Goal: Task Accomplishment & Management: Manage account settings

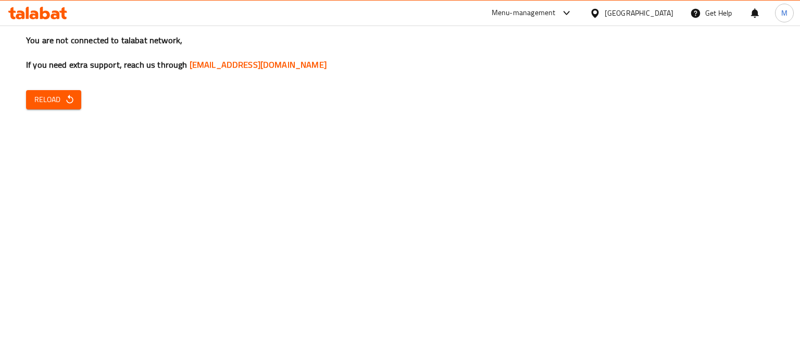
click at [65, 107] on button "Reload" at bounding box center [53, 99] width 55 height 19
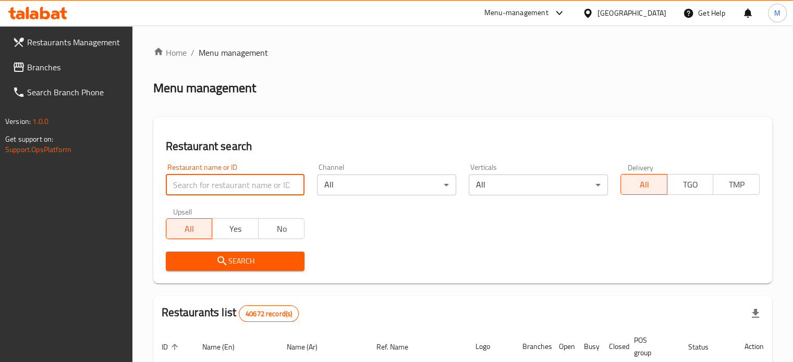
click at [207, 187] on input "search" at bounding box center [235, 185] width 139 height 21
type input "al walema"
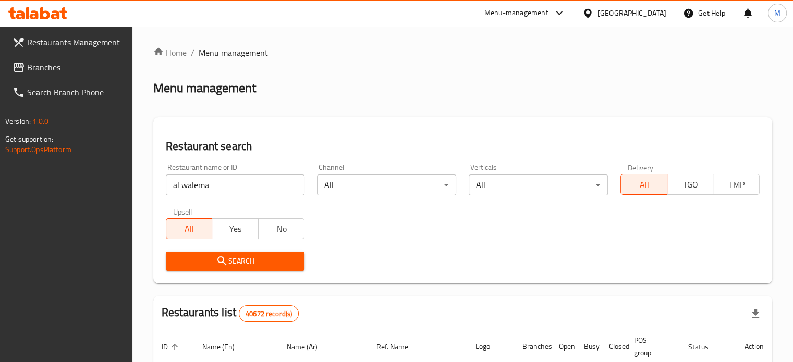
click at [327, 256] on div "Search" at bounding box center [462, 261] width 606 height 32
click at [273, 266] on span "Search" at bounding box center [235, 261] width 122 height 13
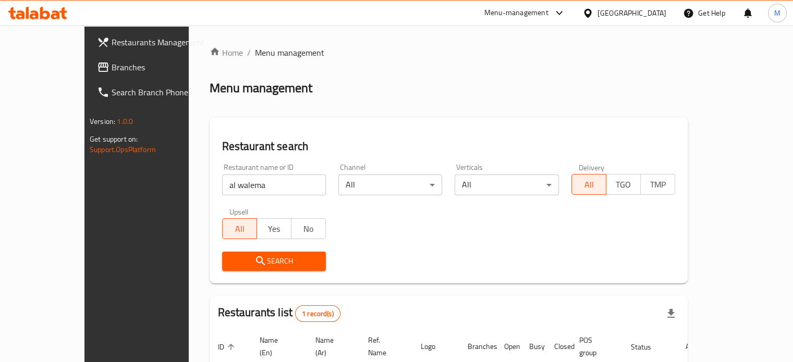
scroll to position [81, 0]
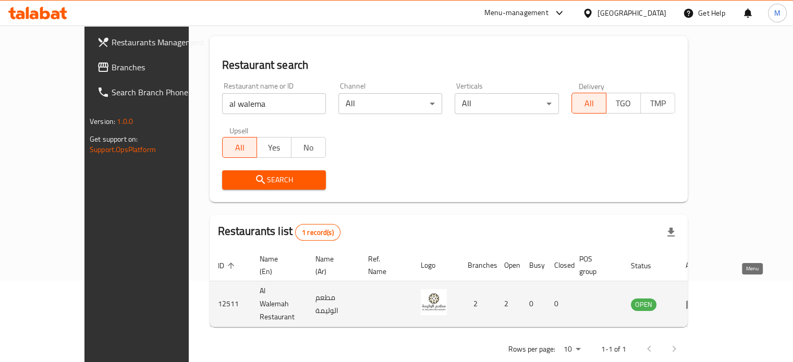
click at [697, 300] on icon "enhanced table" at bounding box center [691, 304] width 11 height 9
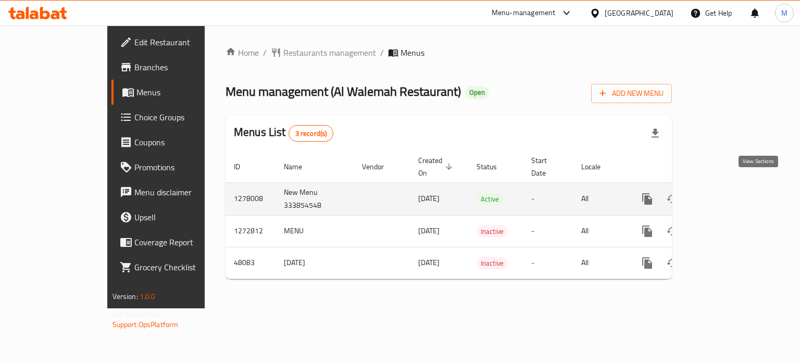
click at [729, 193] on icon "enhanced table" at bounding box center [722, 199] width 13 height 13
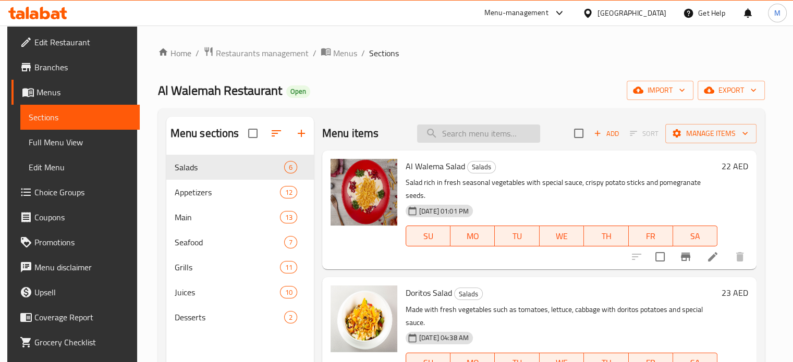
click at [476, 130] on input "search" at bounding box center [478, 134] width 123 height 18
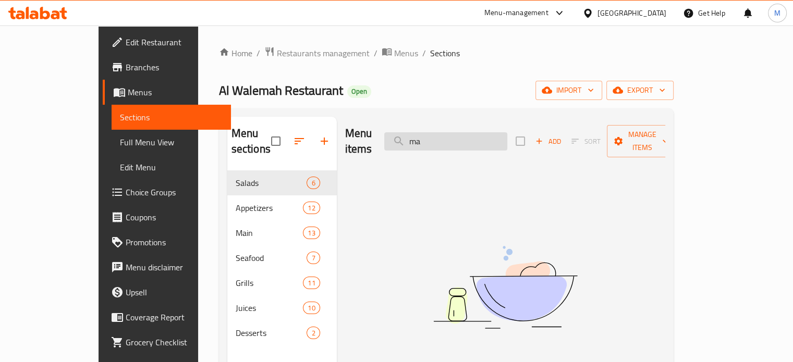
type input "m"
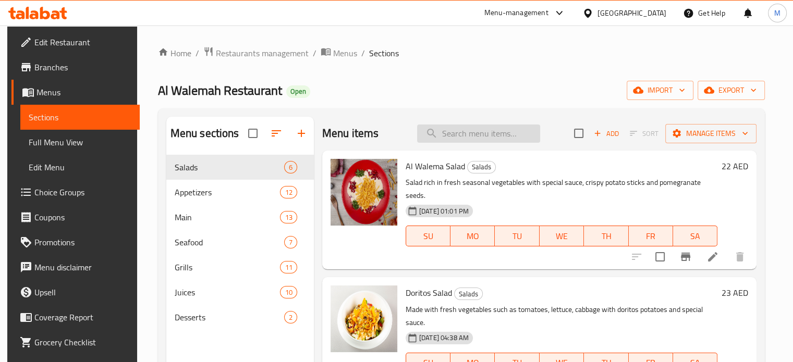
click at [476, 130] on input "search" at bounding box center [478, 134] width 123 height 18
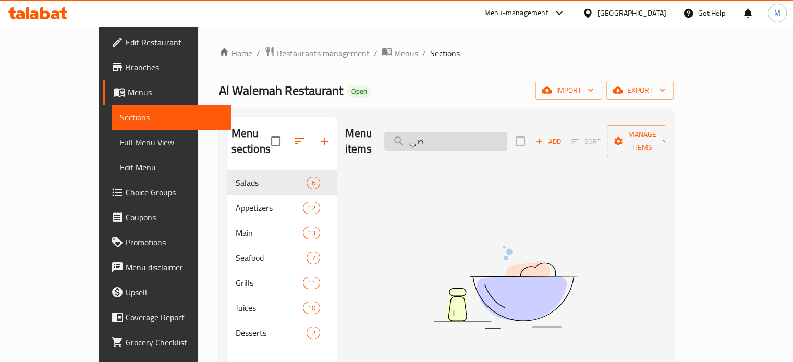
type input "ص"
type input "م"
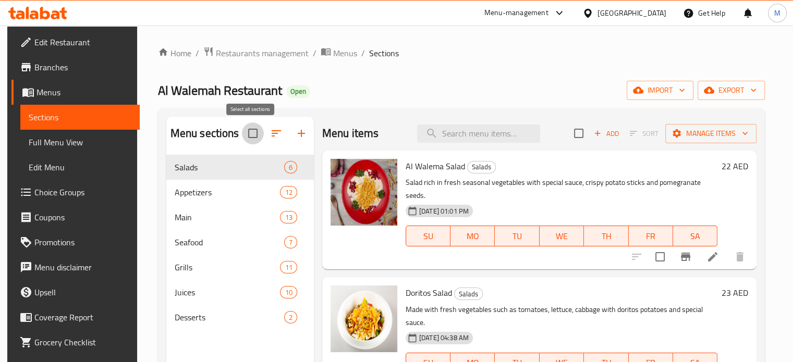
click at [249, 137] on input "checkbox" at bounding box center [253, 133] width 22 height 22
checkbox input "true"
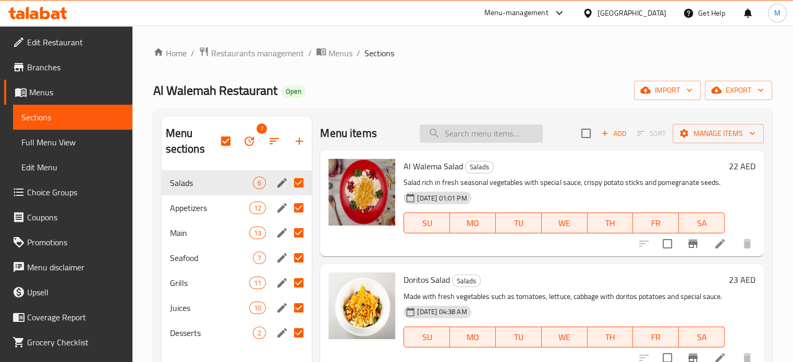
click at [482, 137] on input "search" at bounding box center [480, 134] width 123 height 18
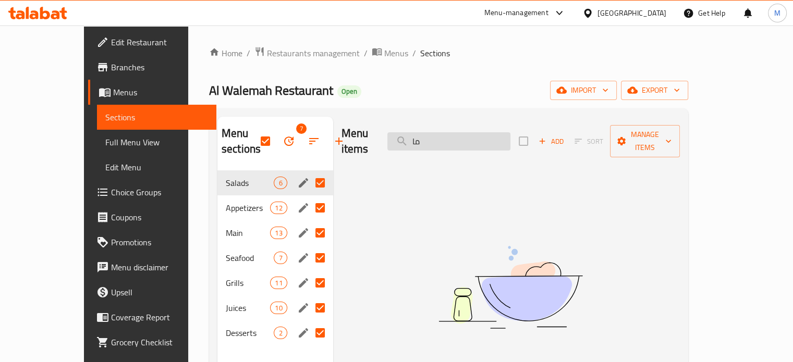
type input "م"
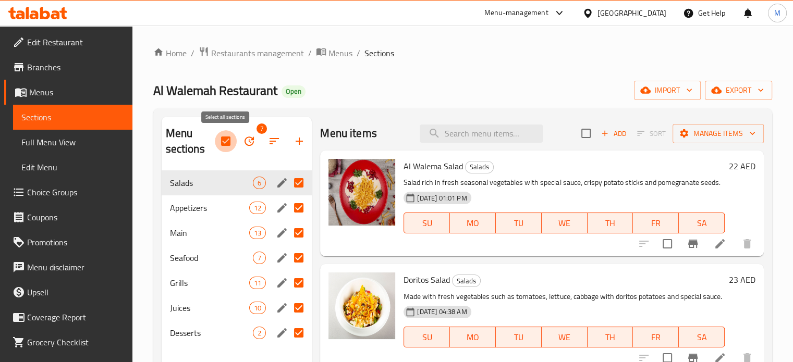
click at [219, 138] on input "checkbox" at bounding box center [226, 141] width 22 height 22
checkbox input "false"
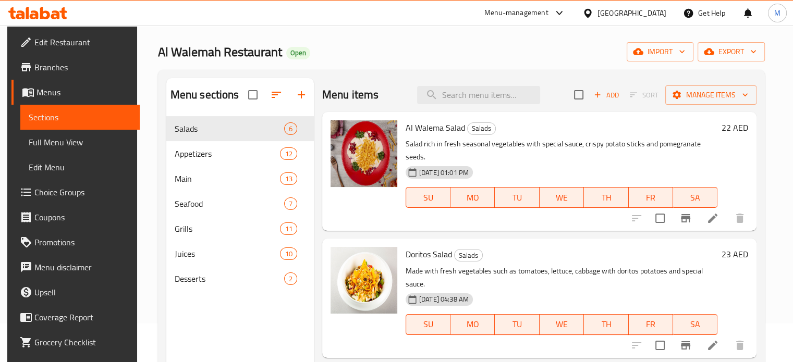
scroll to position [38, 0]
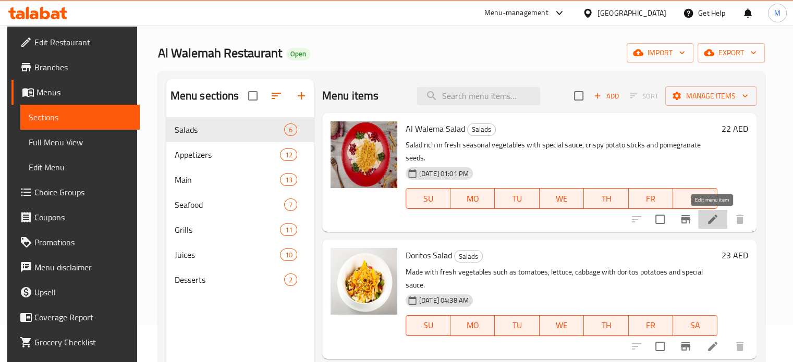
click at [711, 219] on icon at bounding box center [712, 219] width 9 height 9
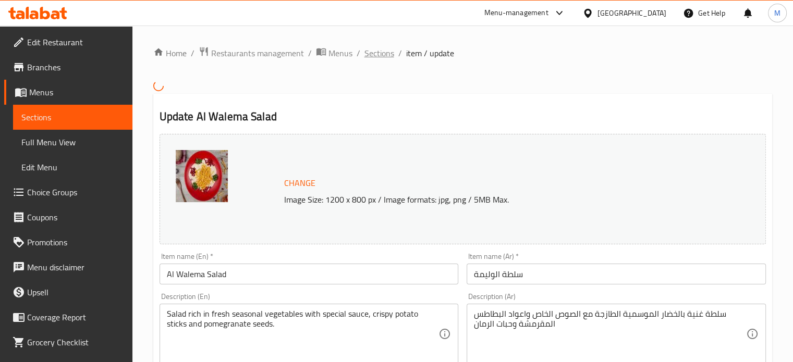
click at [374, 52] on span "Sections" at bounding box center [379, 53] width 30 height 13
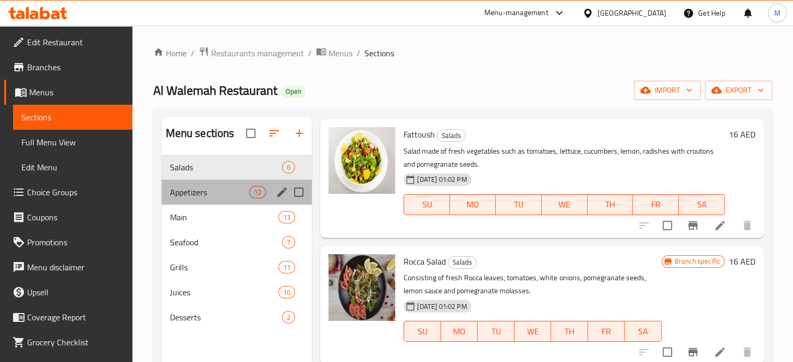
click at [269, 184] on div "Appetizers 12" at bounding box center [237, 192] width 151 height 25
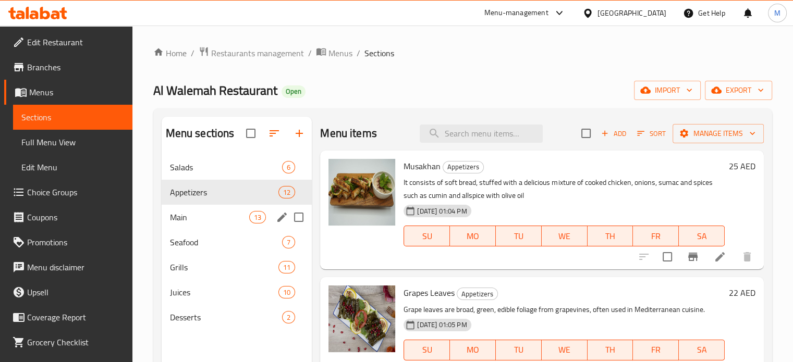
click at [264, 222] on div "Main 13" at bounding box center [237, 217] width 151 height 25
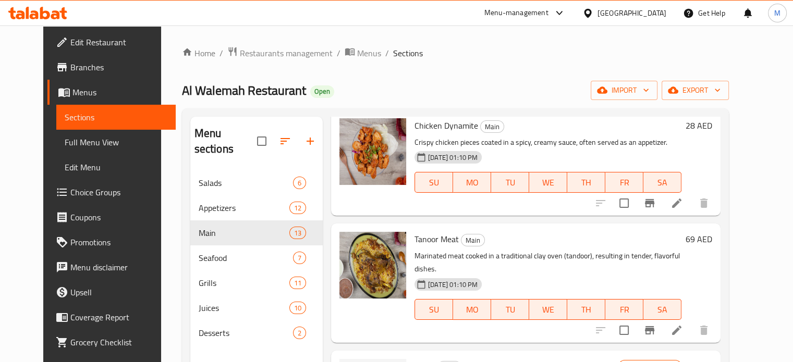
scroll to position [1169, 0]
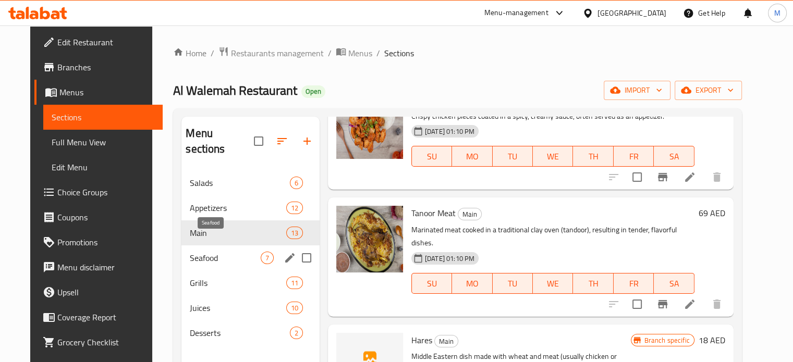
click at [243, 252] on span "Seafood" at bounding box center [225, 258] width 70 height 13
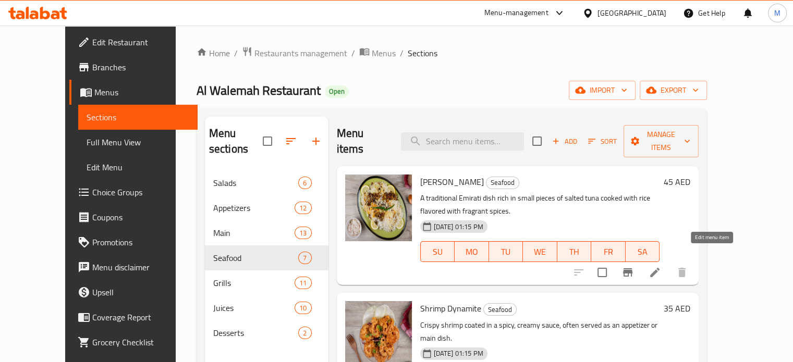
click at [661, 266] on icon at bounding box center [654, 272] width 13 height 13
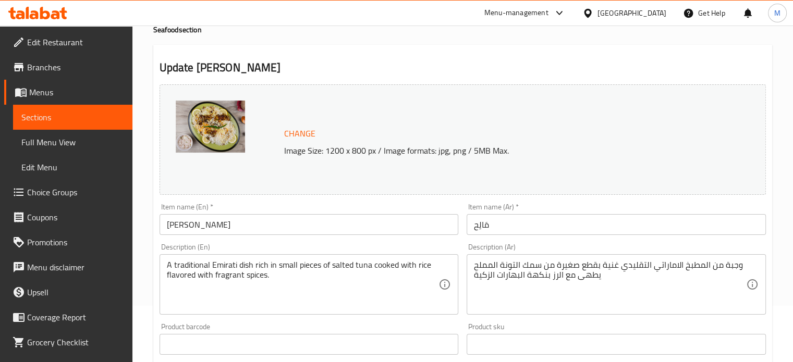
scroll to position [58, 0]
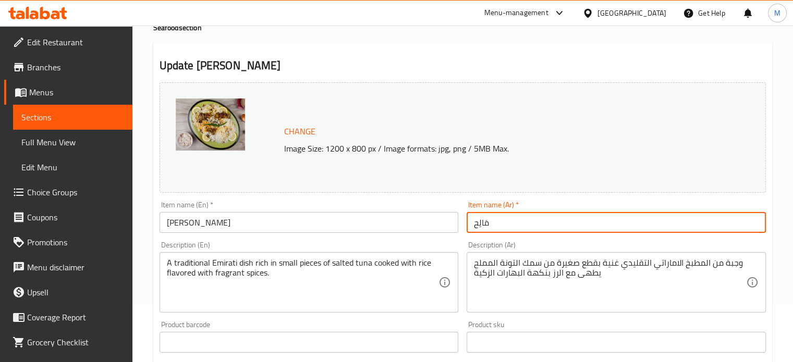
click at [509, 221] on input "مَالِح" at bounding box center [615, 222] width 299 height 21
click at [582, 190] on div "Change Image Size: 1200 x 800 px / Image formats: jpg, png / 5MB Max." at bounding box center [462, 137] width 606 height 110
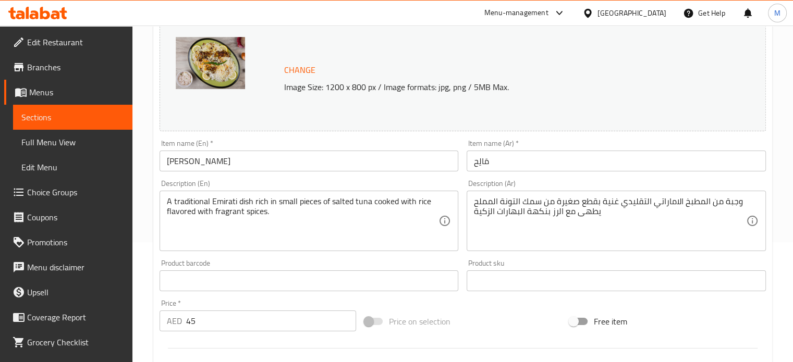
scroll to position [120, 0]
click at [464, 220] on div "Description (Ar) وجبة من المطبخ الاماراتي التقليدي غنية بقطع صغيرة من سمك التون…" at bounding box center [615, 215] width 307 height 80
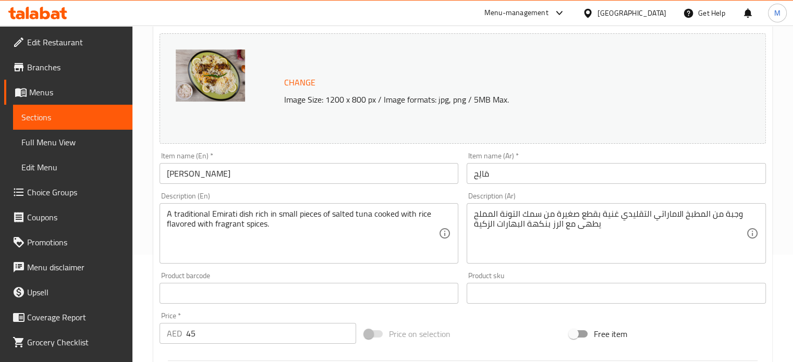
scroll to position [0, 0]
